Goal: Browse casually

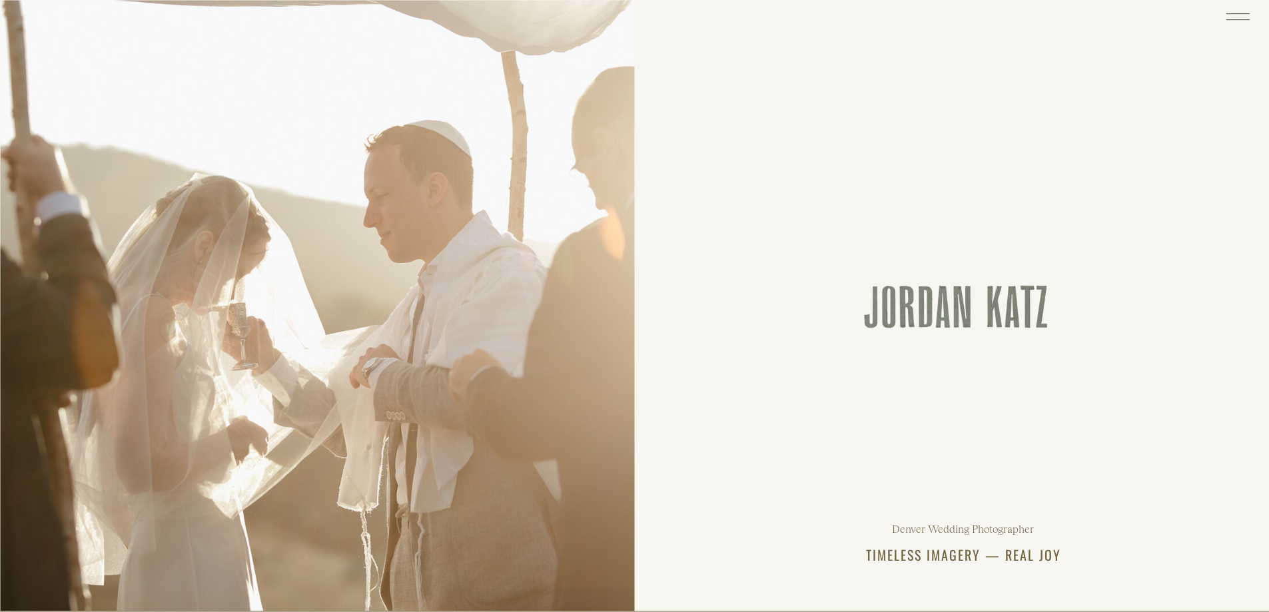
drag, startPoint x: 276, startPoint y: 73, endPoint x: 336, endPoint y: 94, distance: 64.2
click at [276, 73] on div at bounding box center [317, 305] width 635 height 611
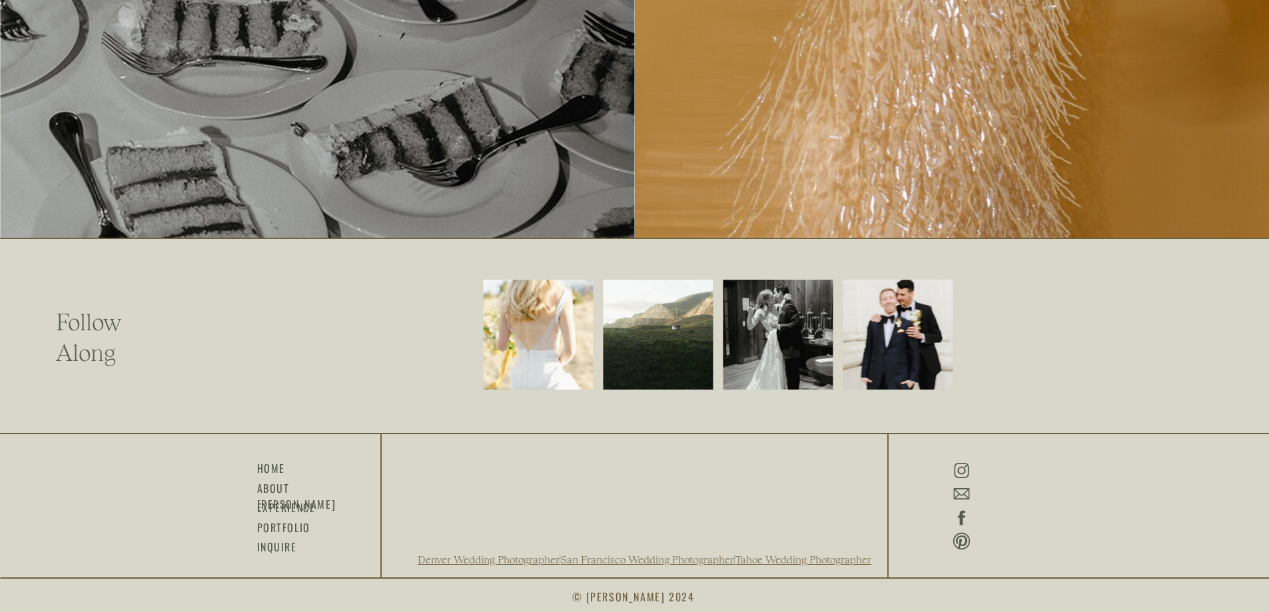
scroll to position [3349, 0]
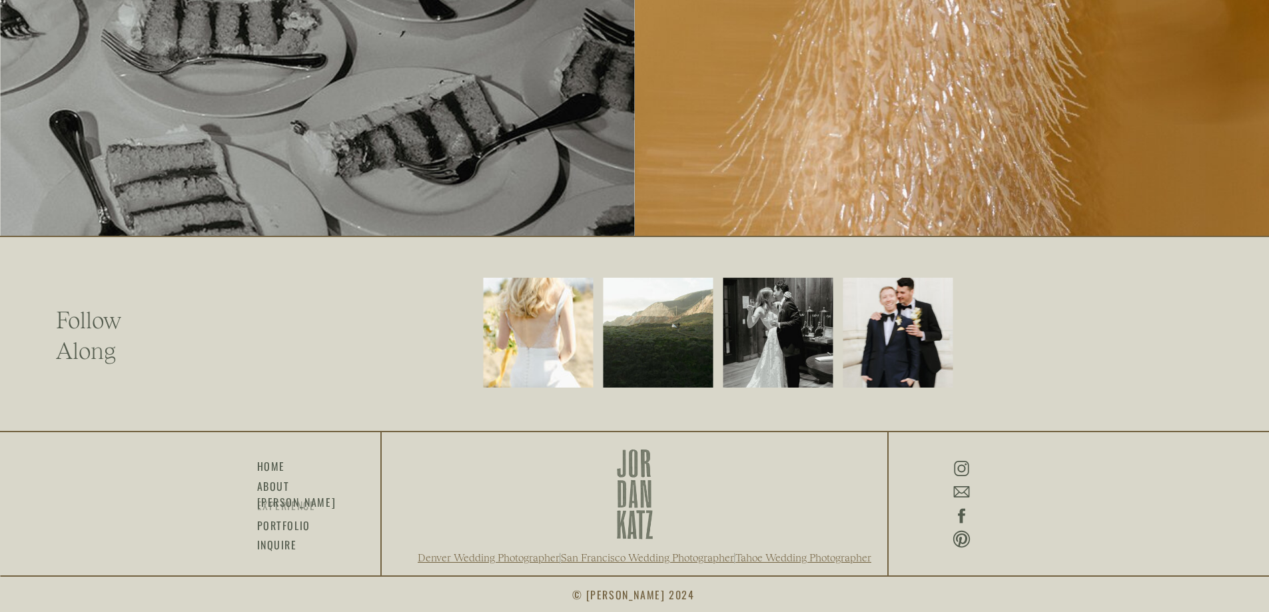
click at [276, 507] on h3 "experience" at bounding box center [290, 504] width 67 height 15
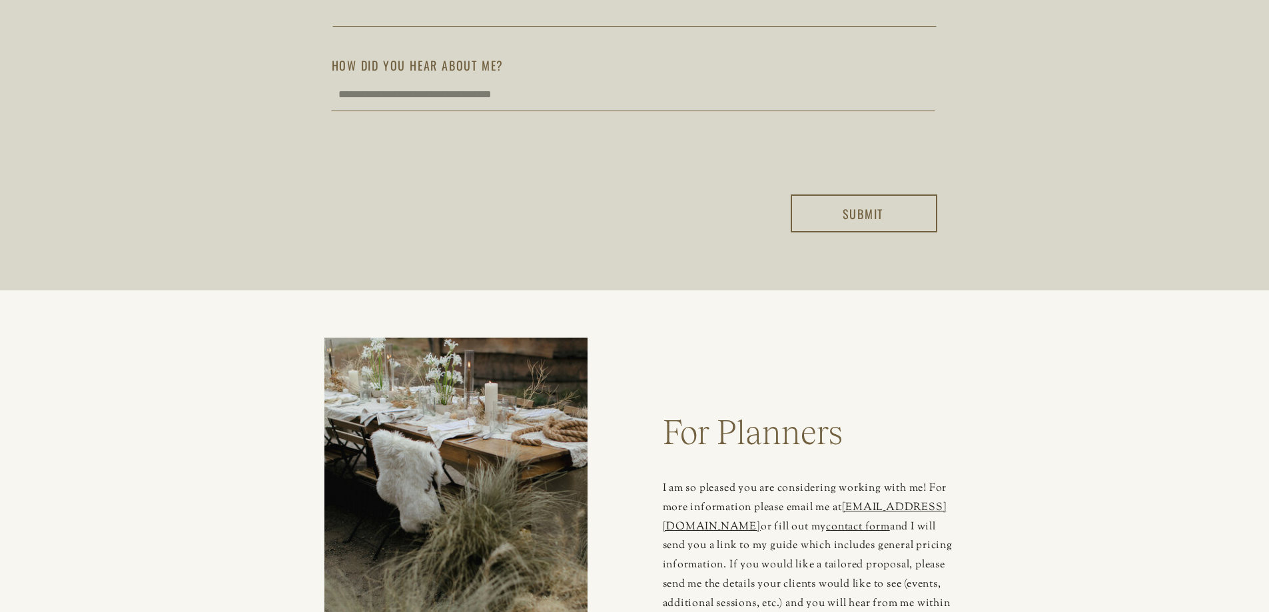
scroll to position [4062, 0]
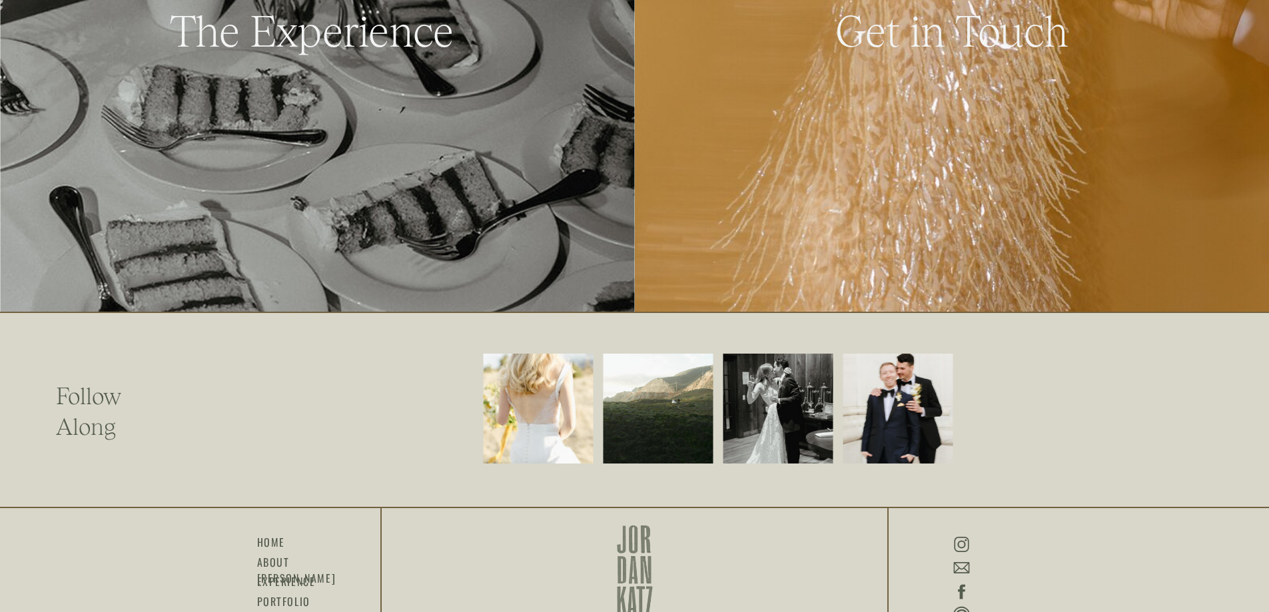
scroll to position [3349, 0]
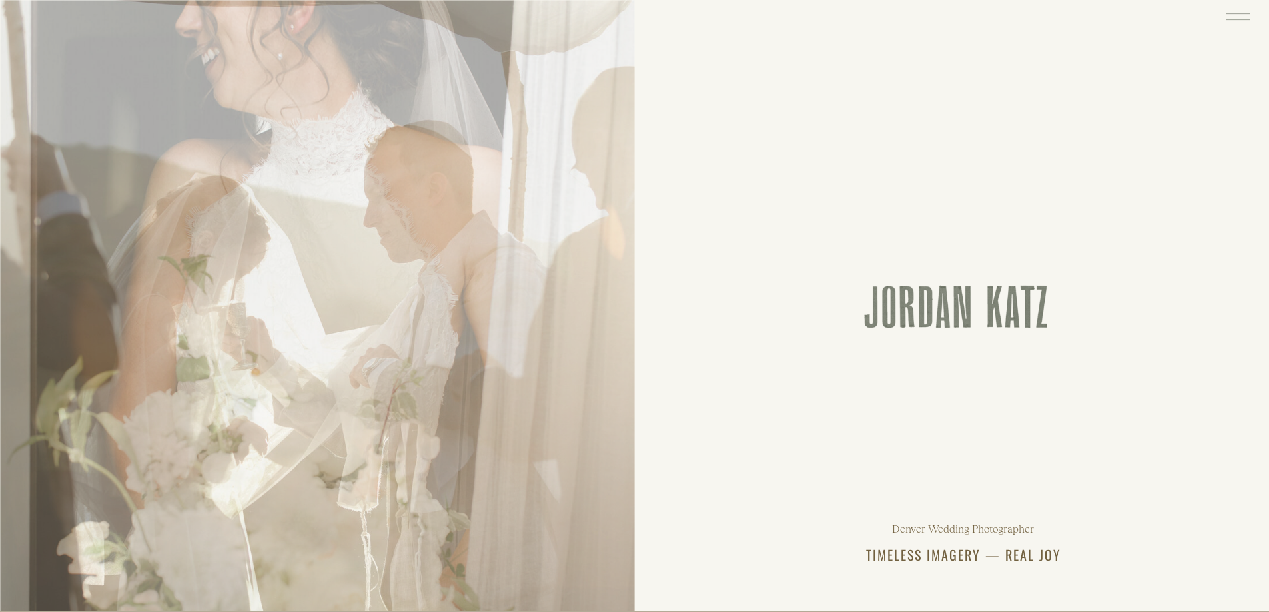
click at [1241, 14] on icon at bounding box center [1237, 16] width 31 height 33
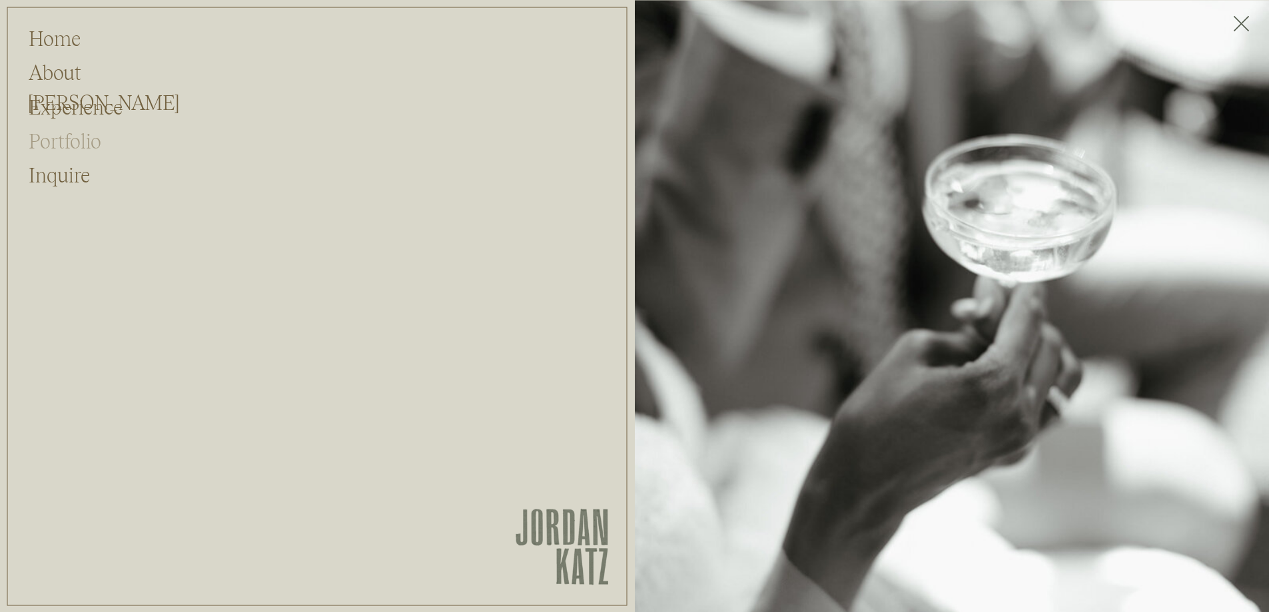
click at [60, 133] on h2 "Portfolio" at bounding box center [65, 138] width 72 height 25
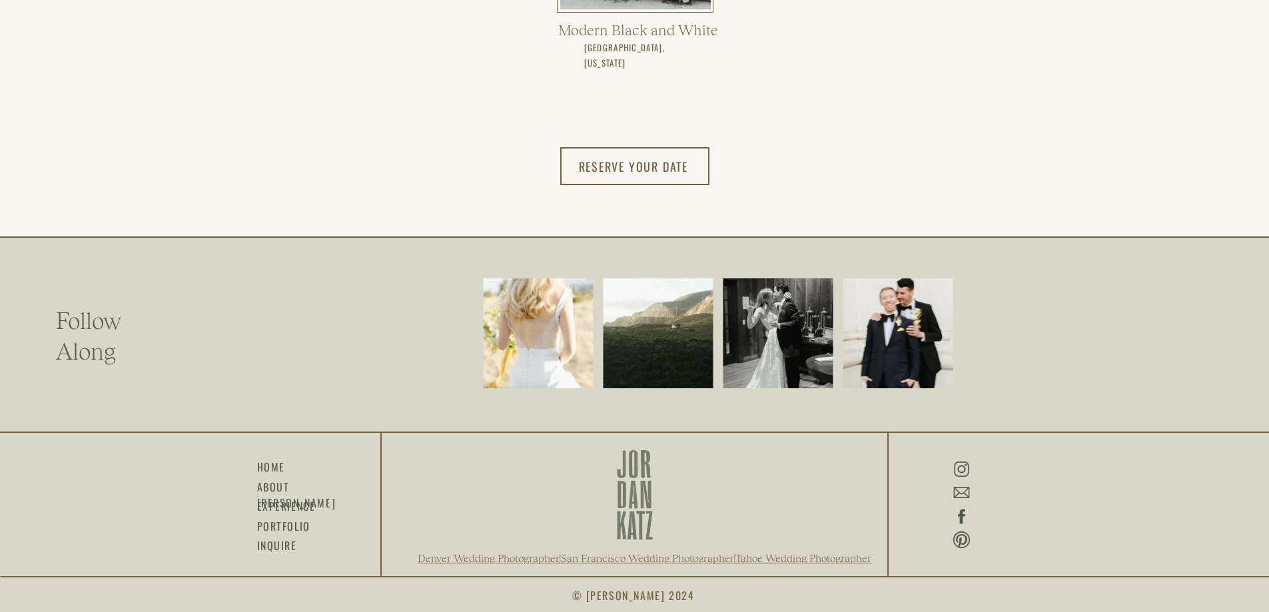
scroll to position [2844, 0]
